Goal: Information Seeking & Learning: Understand process/instructions

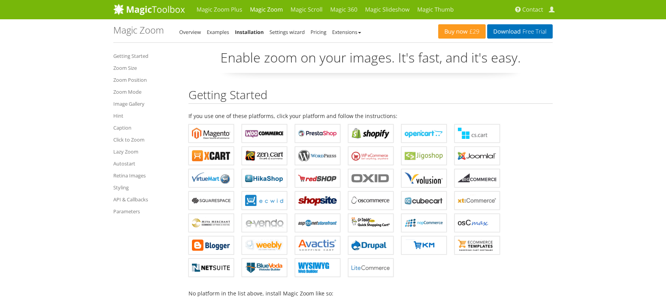
scroll to position [5135, 0]
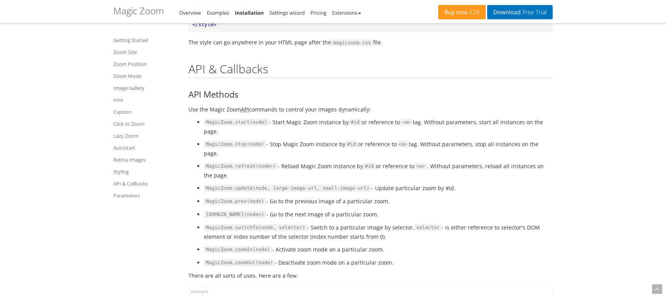
click at [322, 161] on li "MagicZoom.refresh(node>) - Reload Magic Zoom instance by #id or reference to <a…" at bounding box center [378, 170] width 349 height 18
click at [260, 161] on li "MagicZoom.refresh(node>) - Reload Magic Zoom instance by #id or reference to <a…" at bounding box center [378, 170] width 349 height 18
click at [256, 163] on code "MagicZoom.refresh(node>)" at bounding box center [241, 166] width 74 height 7
drag, startPoint x: 327, startPoint y: 143, endPoint x: 401, endPoint y: 146, distance: 73.6
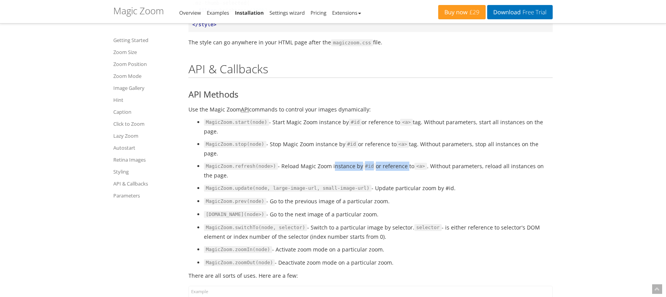
click at [401, 146] on ul "MagicZoom.start(node) - Start Magic Zoom instance by #id or reference to <a> ta…" at bounding box center [370, 191] width 364 height 149
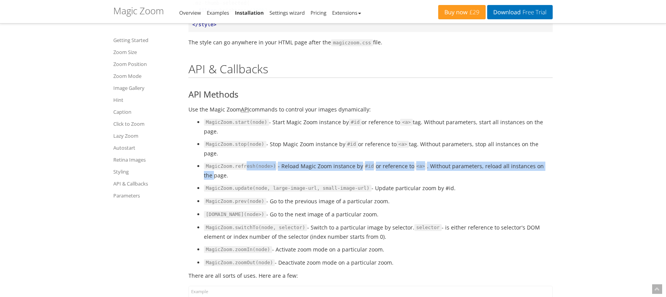
drag, startPoint x: 545, startPoint y: 150, endPoint x: 243, endPoint y: 149, distance: 301.6
click at [243, 161] on li "MagicZoom.refresh(node>) - Reload Magic Zoom instance by #id or reference to <a…" at bounding box center [378, 170] width 349 height 18
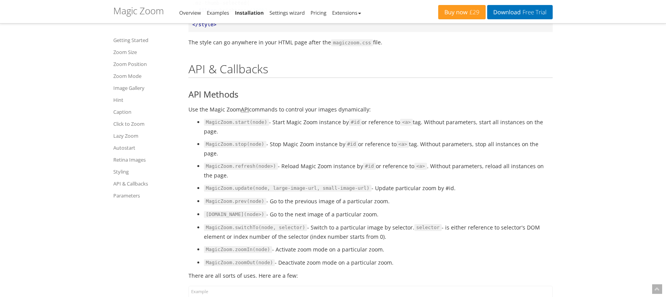
click at [243, 163] on code "MagicZoom.refresh(node>)" at bounding box center [241, 166] width 74 height 7
click at [458, 129] on ul "MagicZoom.start(node) - Start Magic Zoom instance by #id or reference to <a> ta…" at bounding box center [370, 191] width 364 height 149
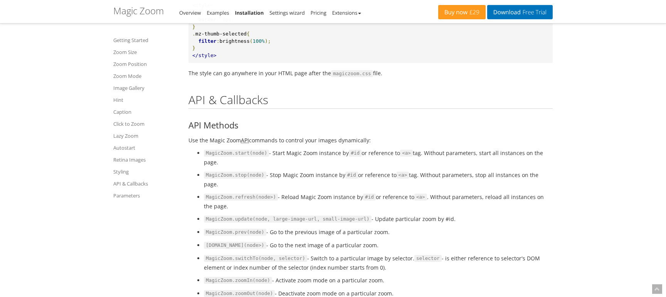
scroll to position [5093, 0]
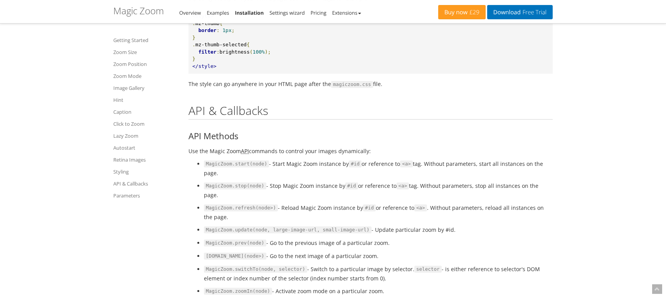
click at [400, 264] on li "MagicZoom.switchTo(node, selector) - Switch to a particular image by selector. …" at bounding box center [378, 273] width 349 height 18
click at [311, 203] on li "MagicZoom.refresh(node>) - Reload Magic Zoom instance by #id or reference to <a…" at bounding box center [378, 212] width 349 height 18
click at [243, 204] on code "MagicZoom.refresh(node>)" at bounding box center [241, 207] width 74 height 7
drag, startPoint x: 302, startPoint y: 190, endPoint x: 446, endPoint y: 193, distance: 144.1
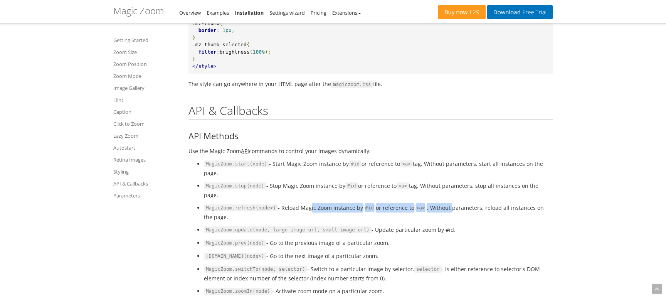
click at [446, 203] on li "MagicZoom.refresh(node>) - Reload Magic Zoom instance by #id or reference to <a…" at bounding box center [378, 212] width 349 height 18
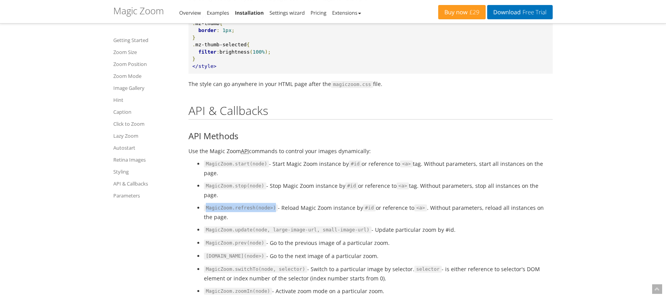
drag, startPoint x: 205, startPoint y: 191, endPoint x: 270, endPoint y: 191, distance: 65.5
click at [270, 204] on code "MagicZoom.refresh(node>)" at bounding box center [241, 207] width 74 height 7
copy code "MagicZoom.refresh(node>)"
click at [388, 137] on h3 "API Methods" at bounding box center [370, 135] width 364 height 9
click at [233, 204] on code "MagicZoom.refresh(node>)" at bounding box center [241, 207] width 74 height 7
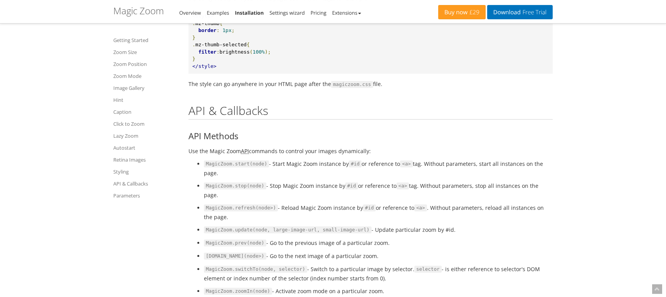
click at [207, 204] on code "MagicZoom.refresh(node>)" at bounding box center [241, 207] width 74 height 7
drag, startPoint x: 206, startPoint y: 189, endPoint x: 250, endPoint y: 186, distance: 44.8
click at [250, 203] on li "MagicZoom.refresh(node>) - Reload Magic Zoom instance by #id or reference to <a…" at bounding box center [378, 212] width 349 height 18
copy code "MagicZoom.refresh"
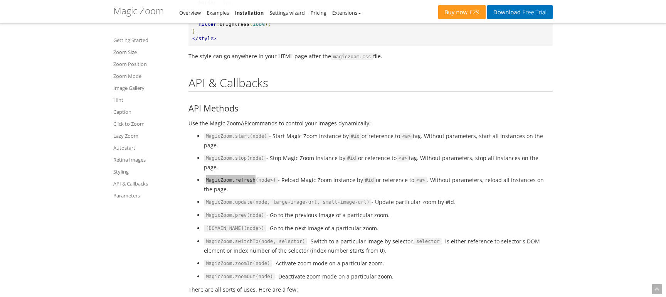
scroll to position [5107, 0]
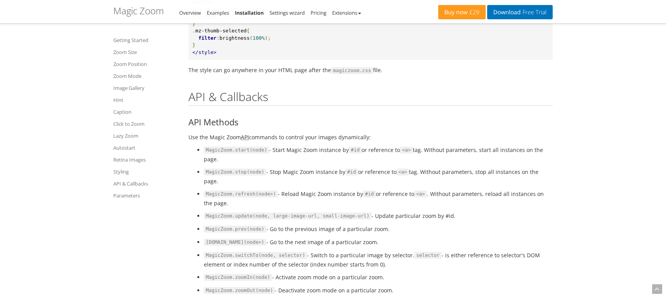
click at [382, 100] on h2 "API & Callbacks" at bounding box center [370, 97] width 364 height 15
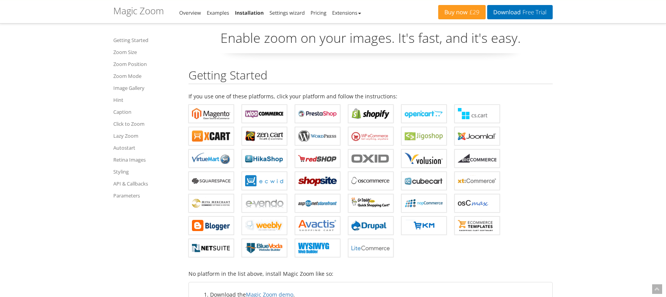
scroll to position [0, 0]
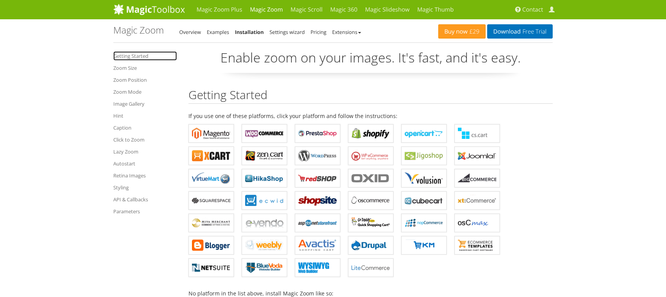
click at [141, 55] on link "Getting Started" at bounding box center [145, 55] width 64 height 9
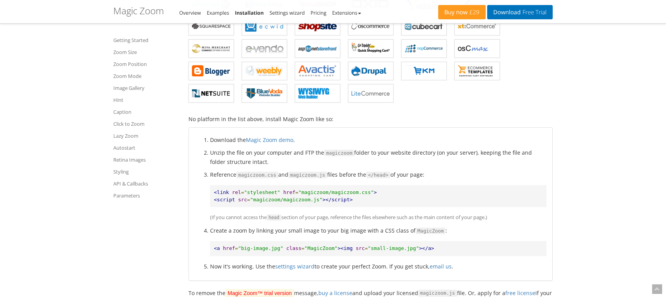
scroll to position [179, 0]
